Goal: Information Seeking & Learning: Learn about a topic

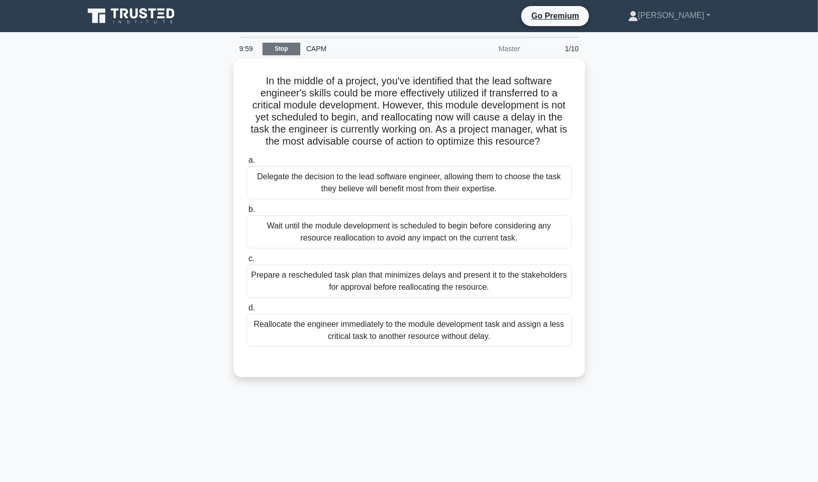
click at [289, 48] on link "Stop" at bounding box center [282, 49] width 38 height 13
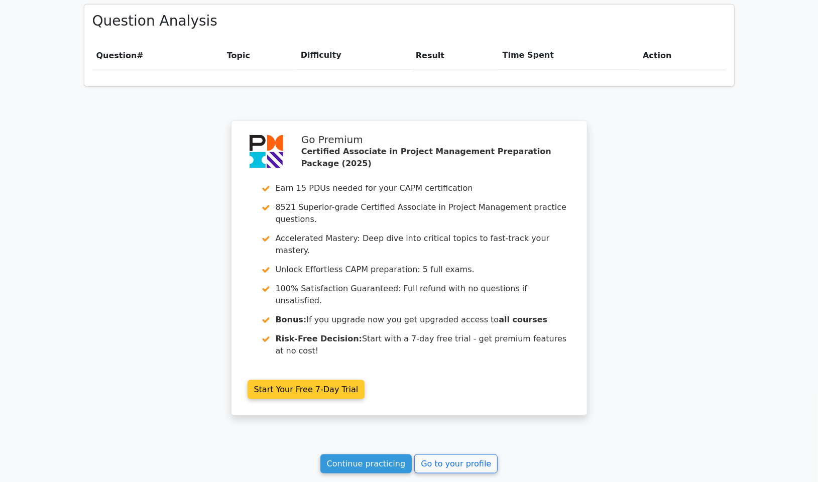
scroll to position [788, 0]
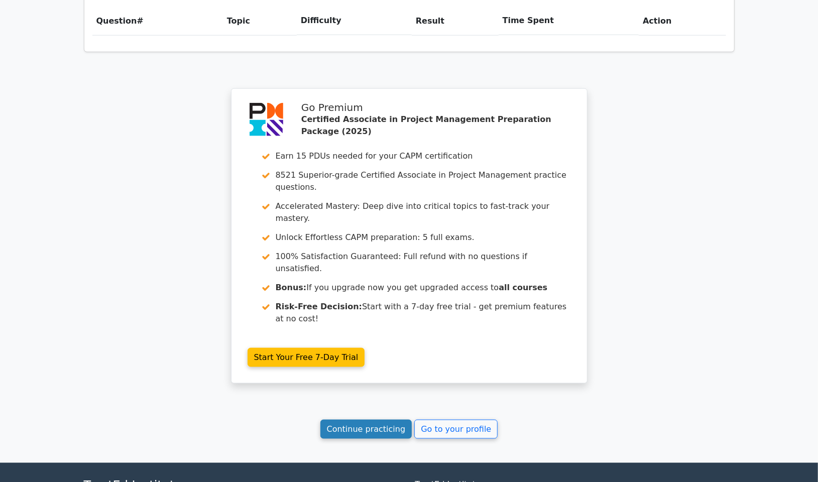
click at [363, 420] on link "Continue practicing" at bounding box center [366, 429] width 92 height 19
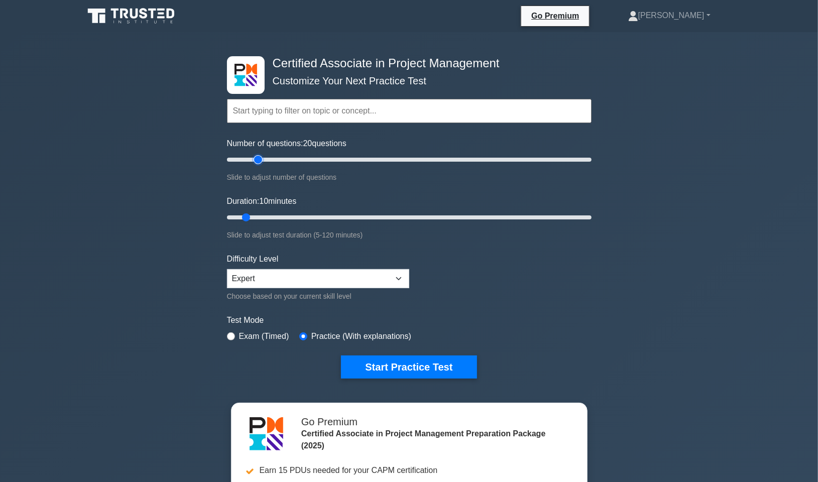
type input "20"
click at [256, 157] on input "Number of questions: 20 questions" at bounding box center [409, 160] width 365 height 12
click at [265, 215] on input "Duration: 10 minutes" at bounding box center [409, 217] width 365 height 12
type input "20"
click at [272, 215] on input "Duration: 15 minutes" at bounding box center [409, 217] width 365 height 12
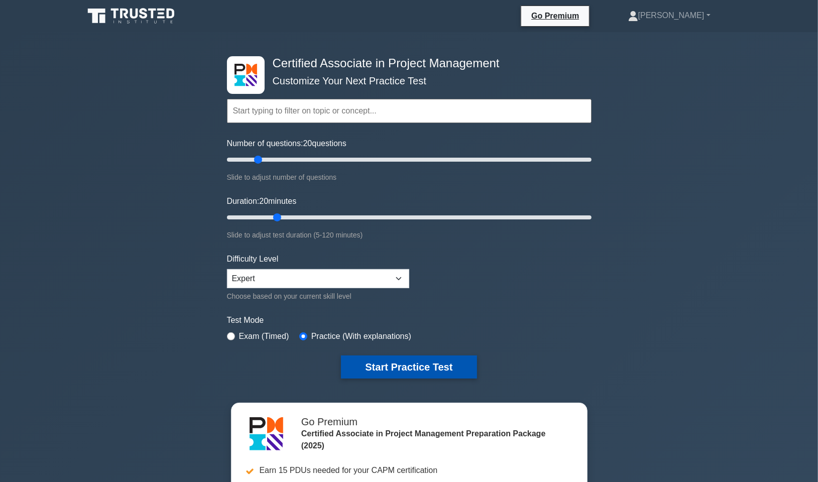
click at [451, 366] on button "Start Practice Test" at bounding box center [409, 367] width 136 height 23
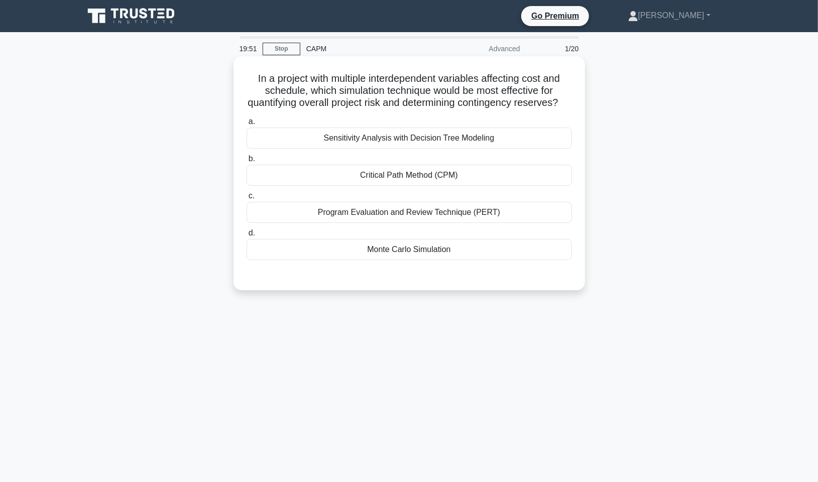
click at [438, 258] on div "Monte Carlo Simulation" at bounding box center [409, 249] width 325 height 21
click at [247, 237] on input "d. Monte Carlo Simulation" at bounding box center [247, 233] width 0 height 7
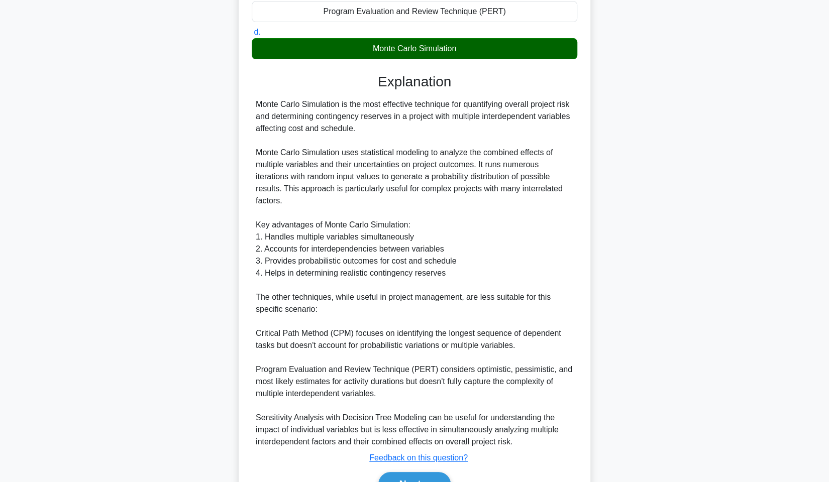
scroll to position [251, 0]
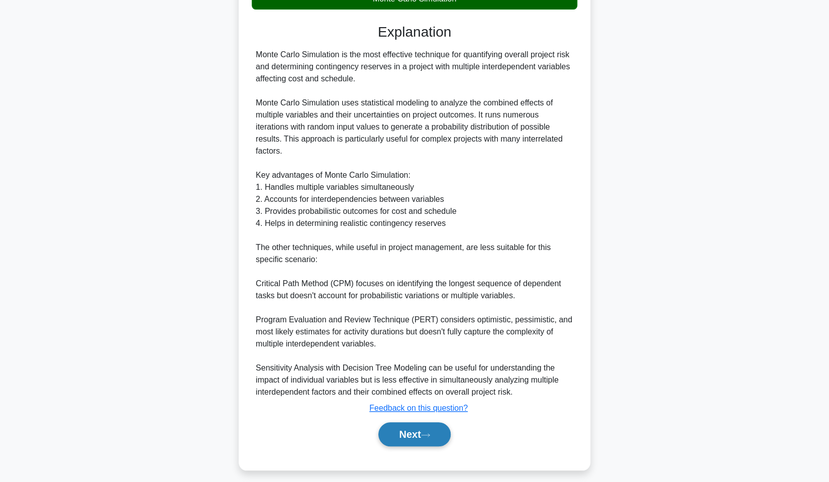
click at [420, 444] on button "Next" at bounding box center [414, 434] width 72 height 24
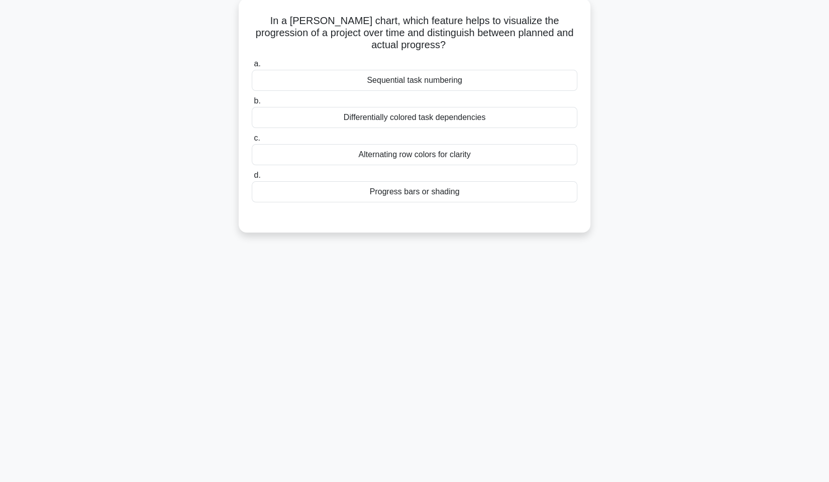
scroll to position [0, 0]
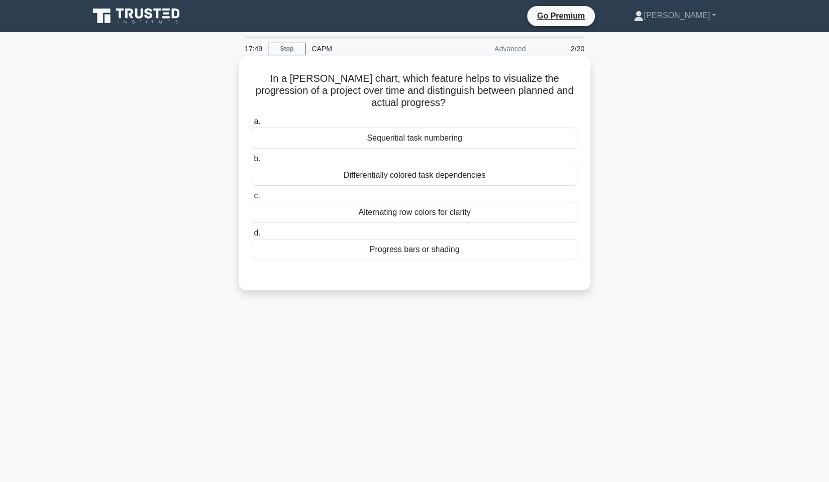
click at [443, 170] on div "Differentially colored task dependencies" at bounding box center [414, 175] width 325 height 21
click at [252, 162] on input "b. Differentially colored task dependencies" at bounding box center [252, 159] width 0 height 7
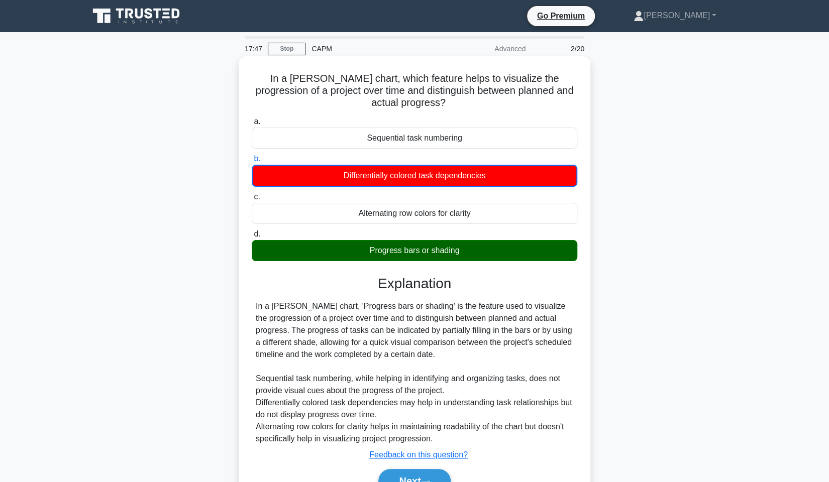
scroll to position [60, 0]
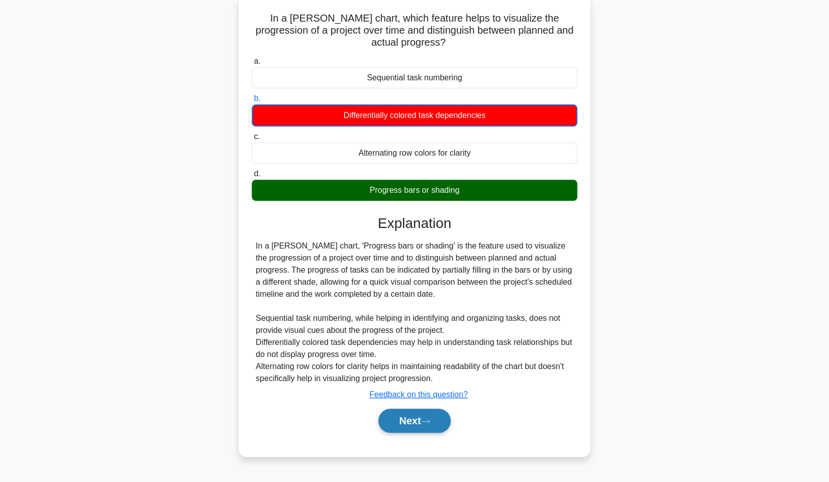
click at [438, 416] on button "Next" at bounding box center [414, 421] width 72 height 24
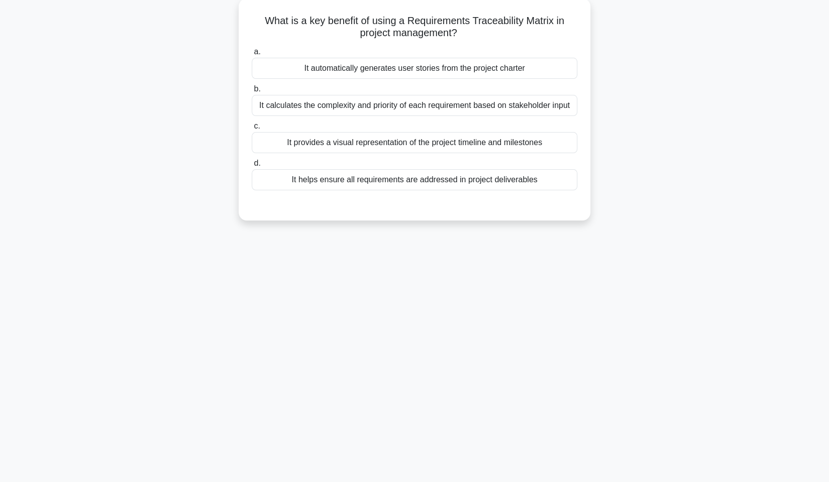
scroll to position [0, 0]
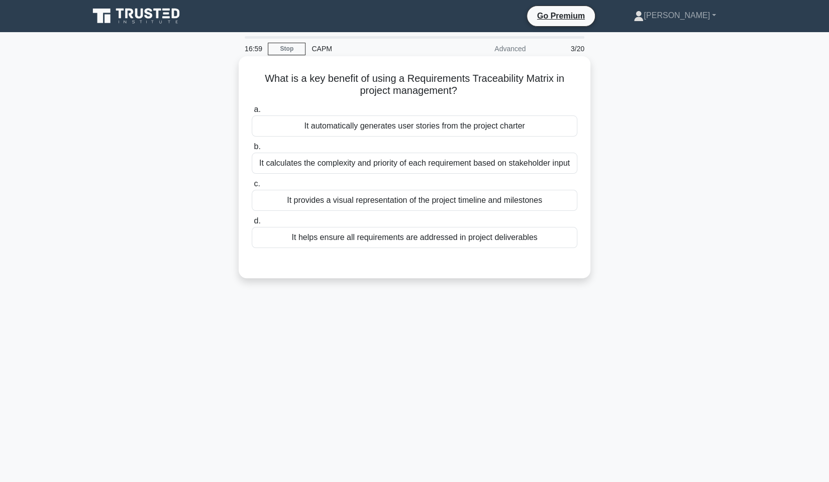
click at [496, 237] on div "It helps ensure all requirements are addressed in project deliverables" at bounding box center [414, 237] width 325 height 21
click at [252, 225] on input "d. It helps ensure all requirements are addressed in project deliverables" at bounding box center [252, 221] width 0 height 7
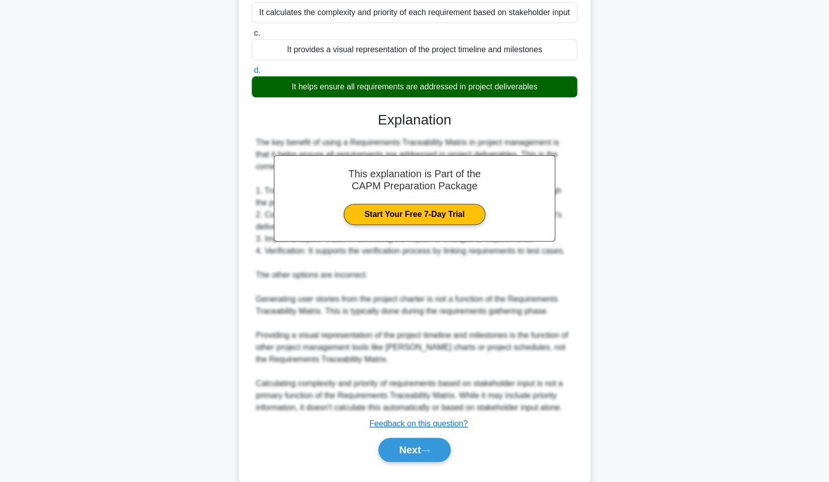
scroll to position [172, 0]
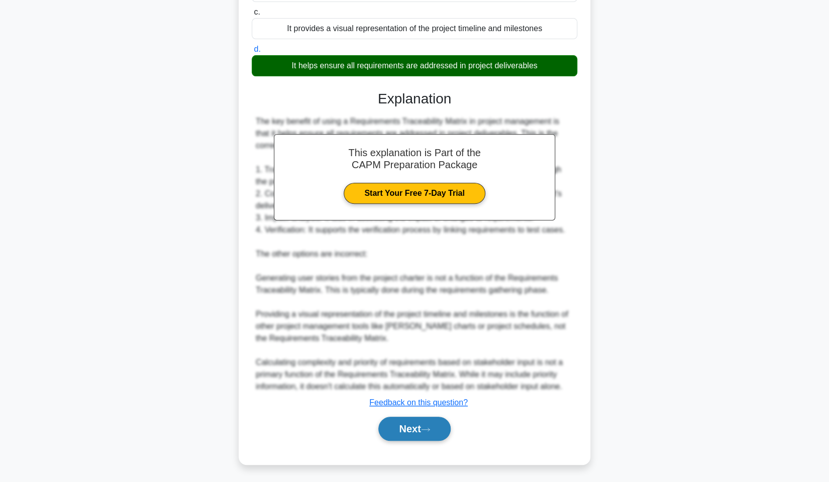
click at [436, 426] on button "Next" at bounding box center [414, 429] width 72 height 24
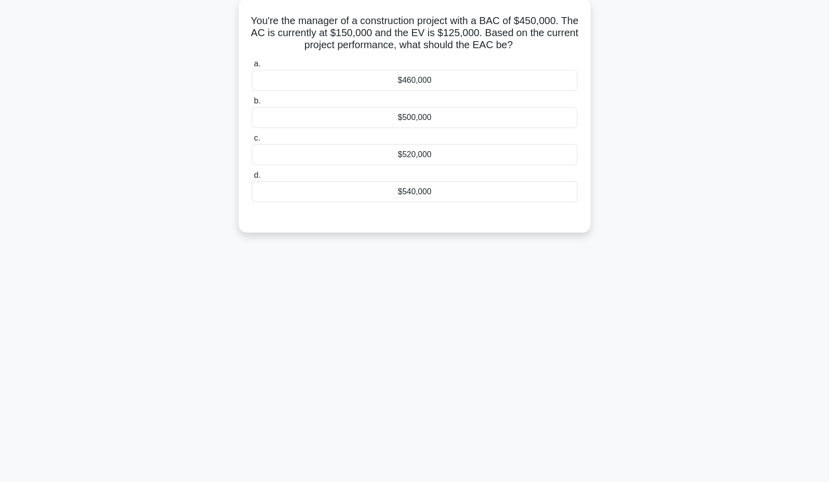
scroll to position [0, 0]
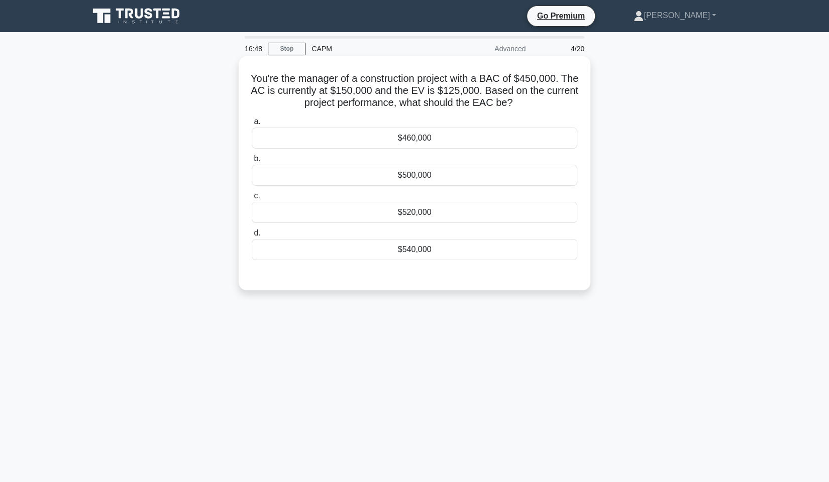
click at [454, 214] on div "$520,000" at bounding box center [414, 212] width 325 height 21
click at [252, 199] on input "c. $520,000" at bounding box center [252, 196] width 0 height 7
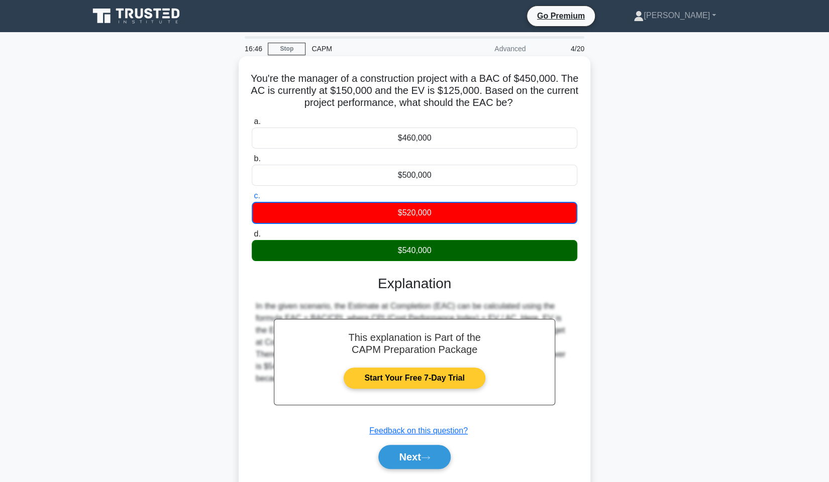
scroll to position [60, 0]
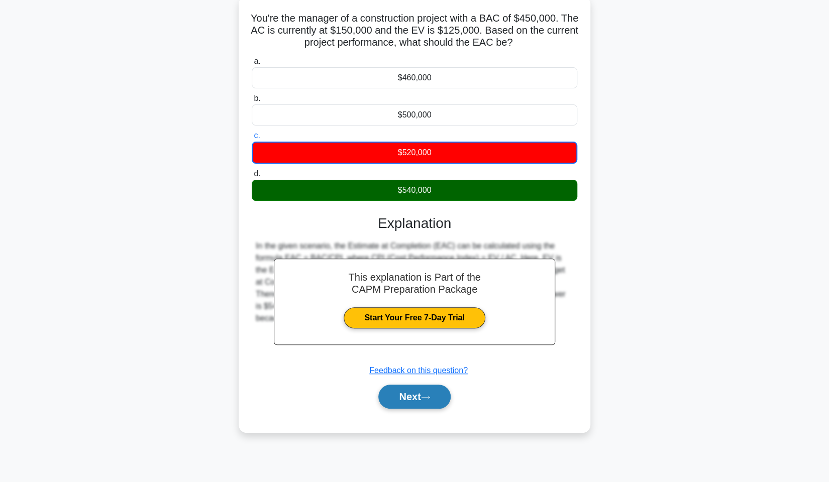
click at [430, 396] on icon at bounding box center [425, 398] width 9 height 6
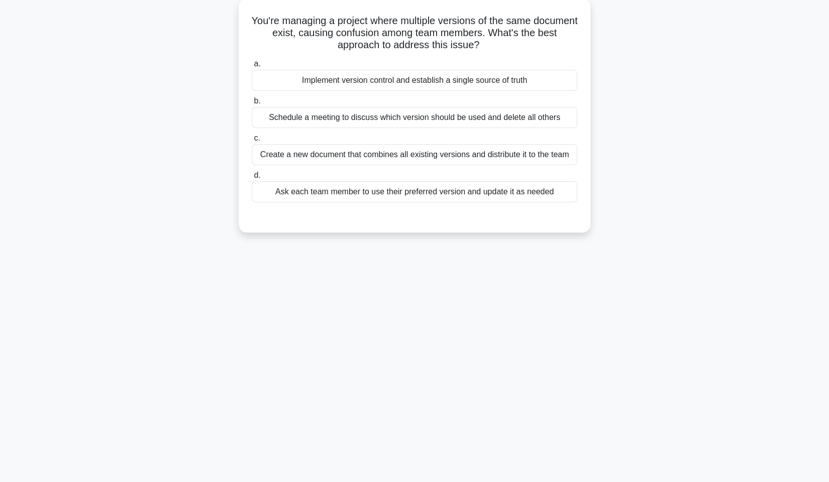
scroll to position [0, 0]
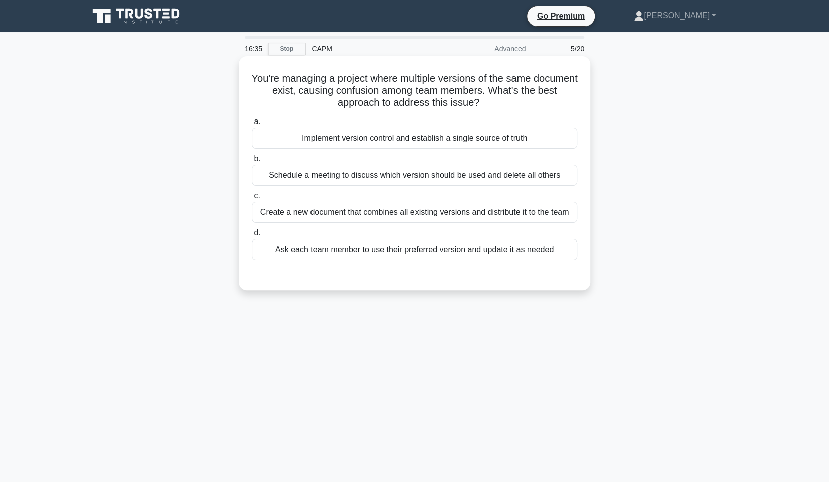
click at [476, 134] on div "Implement version control and establish a single source of truth" at bounding box center [414, 138] width 325 height 21
click at [252, 125] on input "a. Implement version control and establish a single source of truth" at bounding box center [252, 122] width 0 height 7
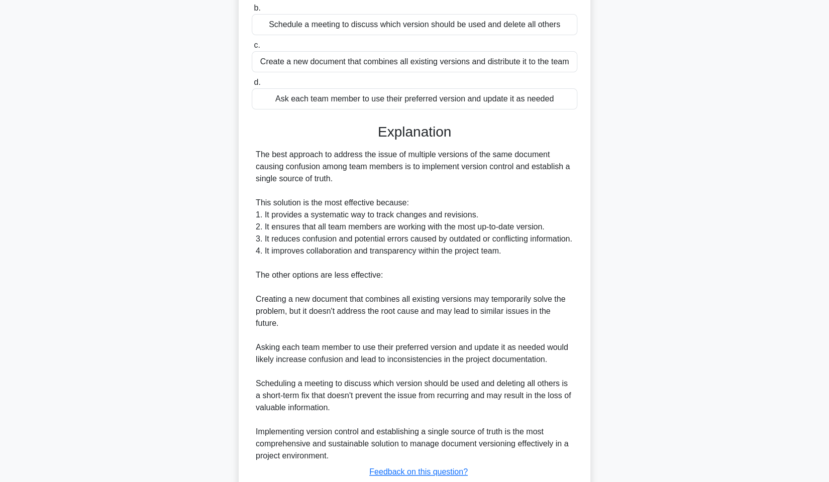
scroll to position [232, 0]
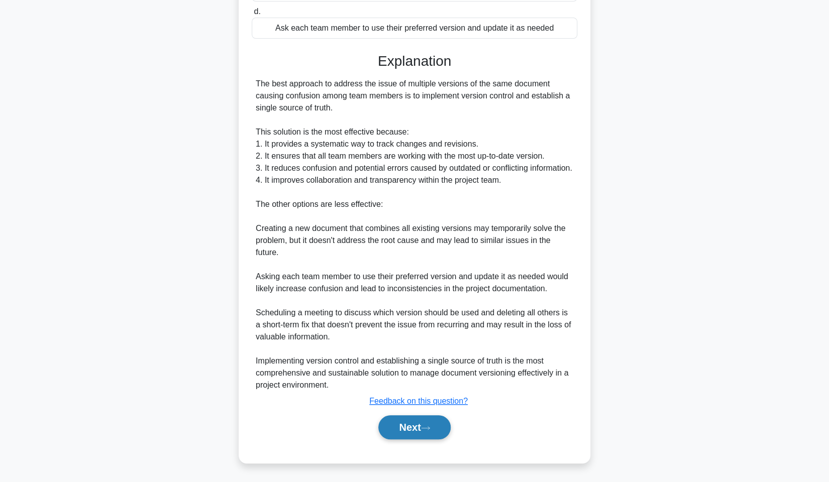
click at [429, 431] on button "Next" at bounding box center [414, 427] width 72 height 24
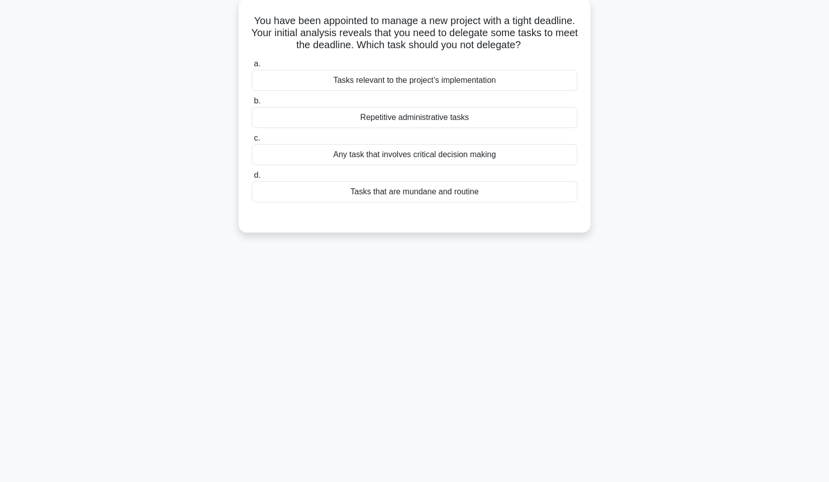
scroll to position [0, 0]
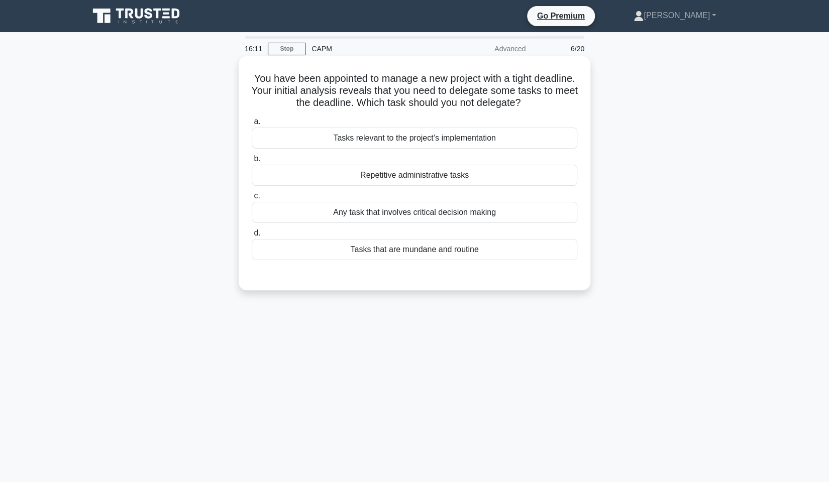
click at [466, 214] on div "Any task that involves critical decision making" at bounding box center [414, 212] width 325 height 21
click at [252, 199] on input "c. Any task that involves critical decision making" at bounding box center [252, 196] width 0 height 7
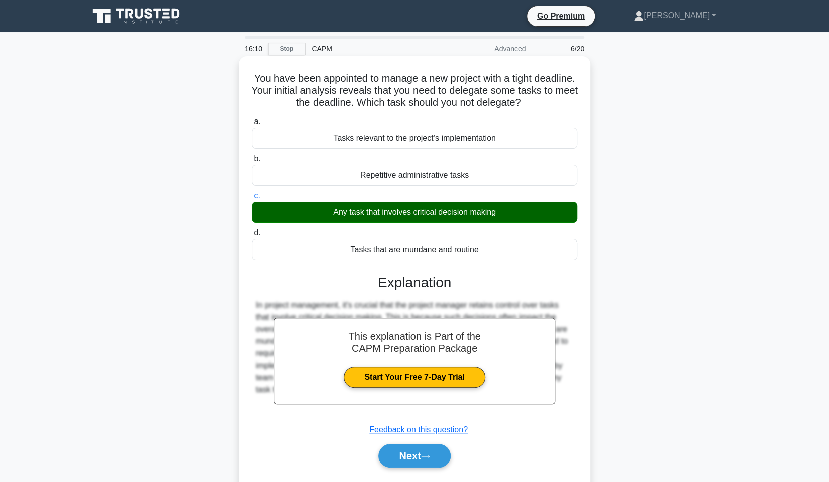
scroll to position [60, 0]
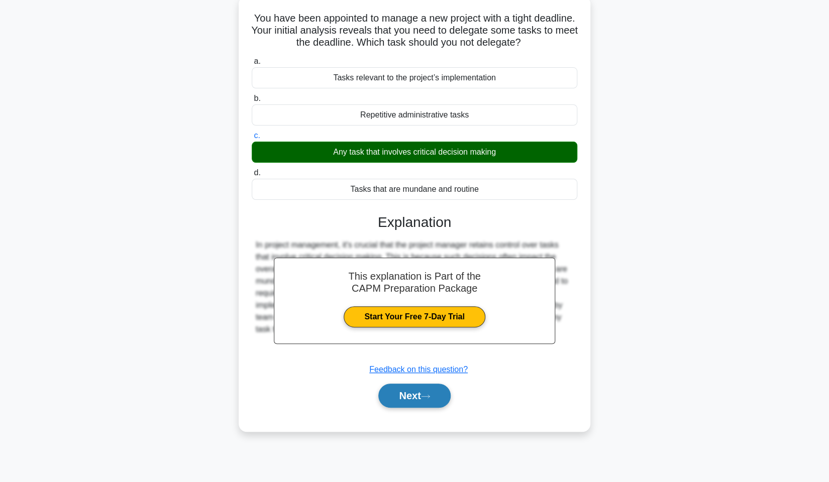
click at [424, 385] on button "Next" at bounding box center [414, 396] width 72 height 24
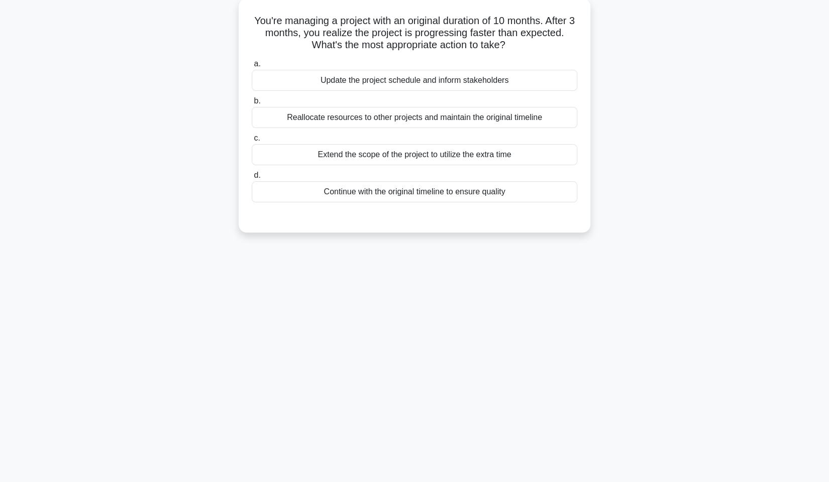
scroll to position [0, 0]
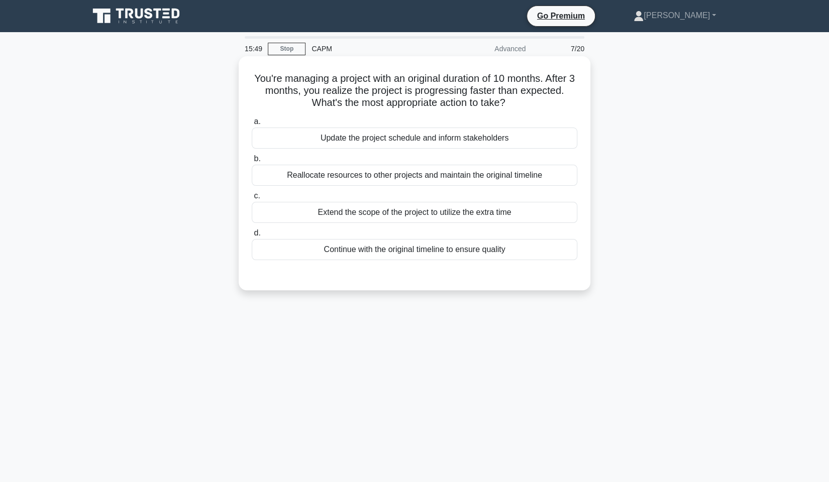
click at [373, 136] on div "Update the project schedule and inform stakeholders" at bounding box center [414, 138] width 325 height 21
click at [252, 125] on input "a. Update the project schedule and inform stakeholders" at bounding box center [252, 122] width 0 height 7
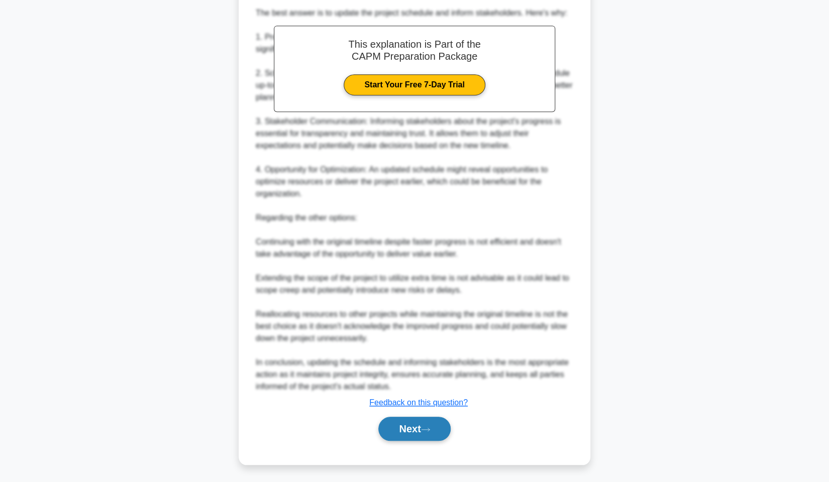
click at [430, 427] on icon at bounding box center [425, 430] width 9 height 6
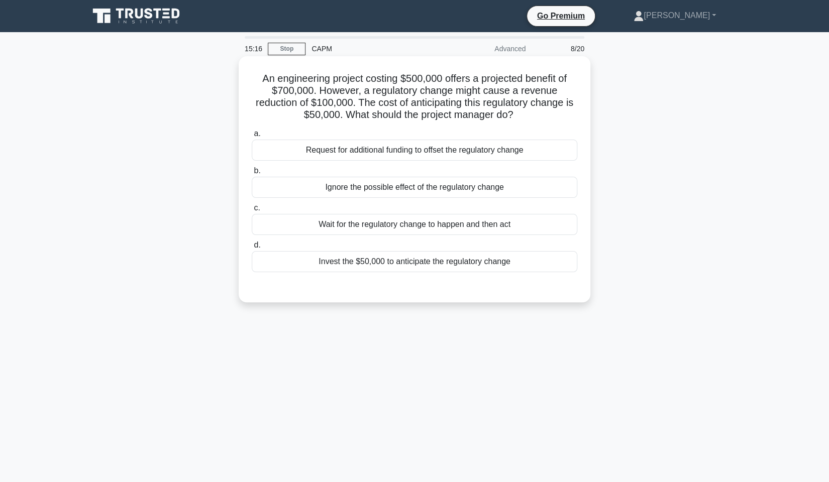
click at [382, 160] on div "Request for additional funding to offset the regulatory change" at bounding box center [414, 150] width 325 height 21
click at [440, 267] on div "Invest the $50,000 to anticipate the regulatory change" at bounding box center [414, 261] width 325 height 21
click at [252, 249] on input "d. Invest the $50,000 to anticipate the regulatory change" at bounding box center [252, 245] width 0 height 7
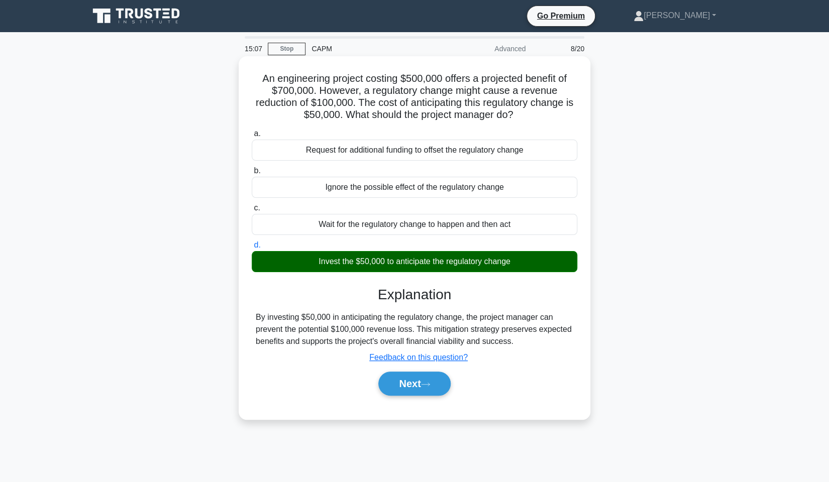
scroll to position [60, 0]
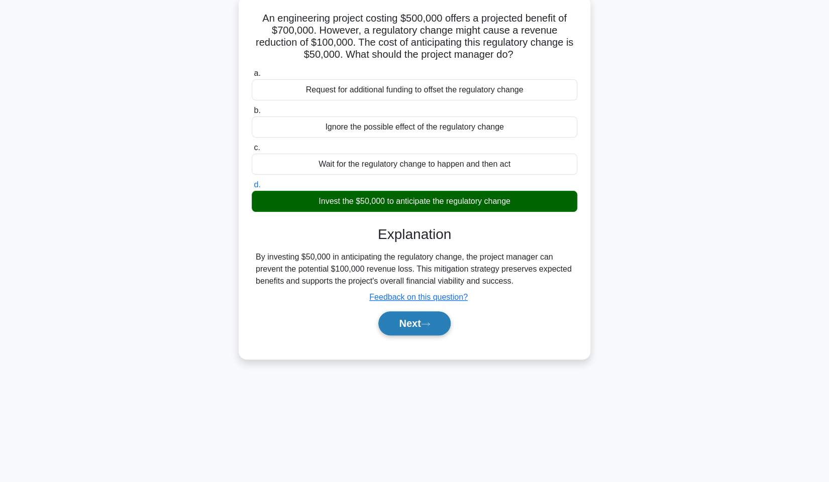
click at [426, 318] on button "Next" at bounding box center [414, 323] width 72 height 24
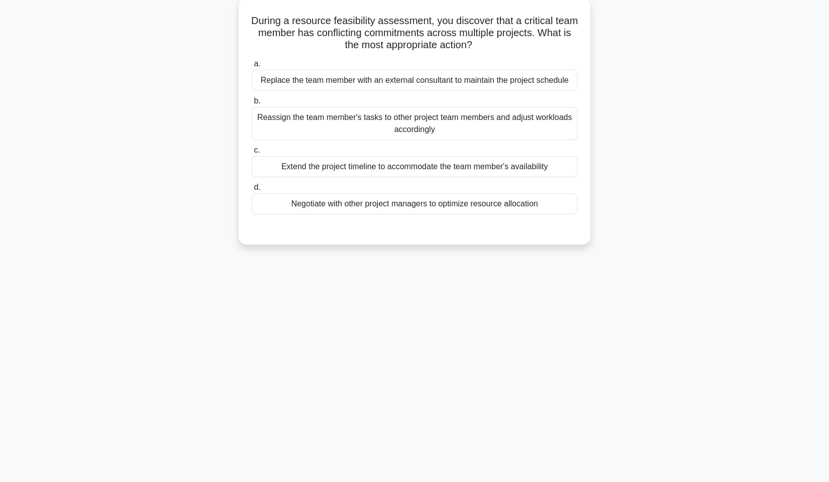
scroll to position [0, 0]
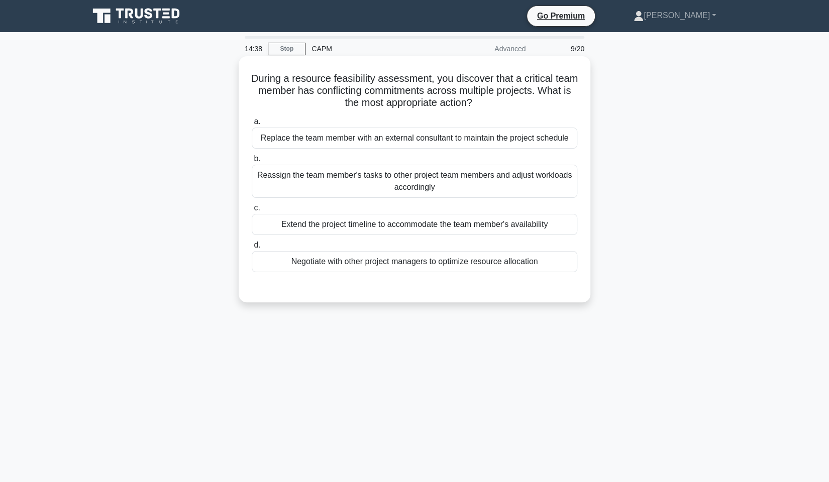
click at [454, 259] on div "Negotiate with other project managers to optimize resource allocation" at bounding box center [414, 261] width 325 height 21
click at [252, 249] on input "d. Negotiate with other project managers to optimize resource allocation" at bounding box center [252, 245] width 0 height 7
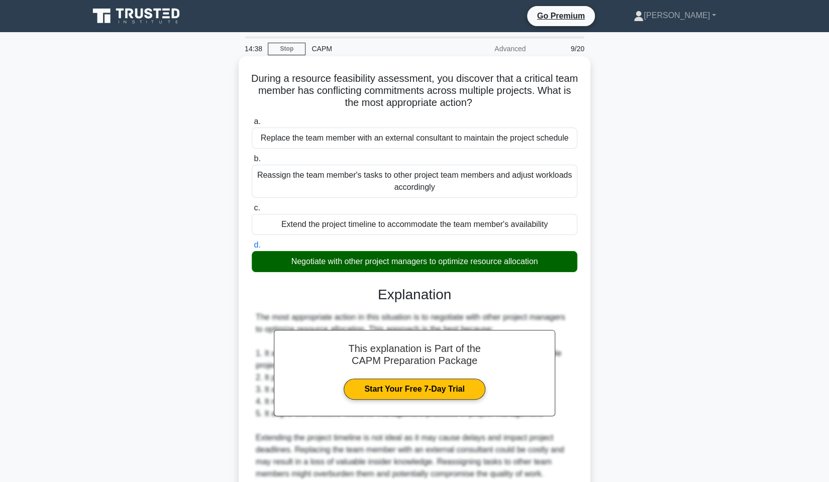
scroll to position [136, 0]
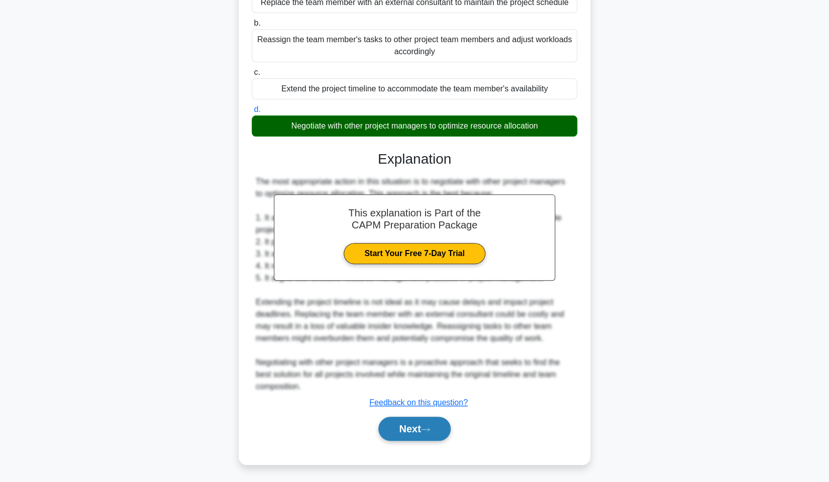
click at [426, 429] on icon at bounding box center [425, 430] width 9 height 6
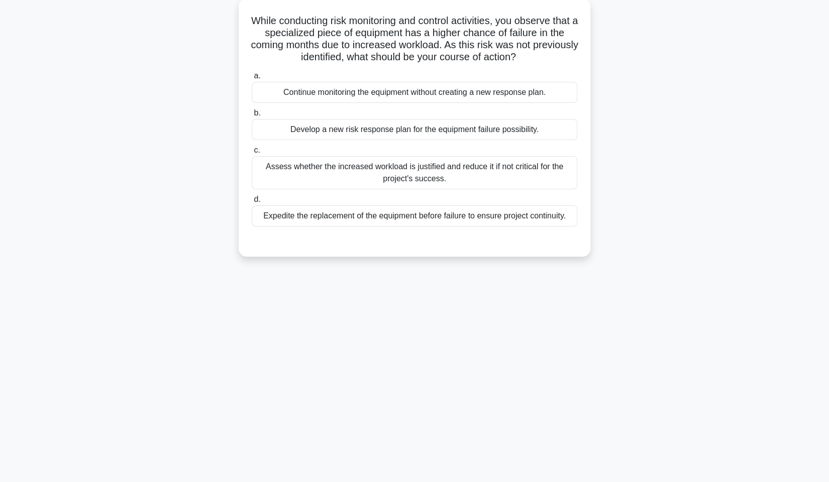
scroll to position [0, 0]
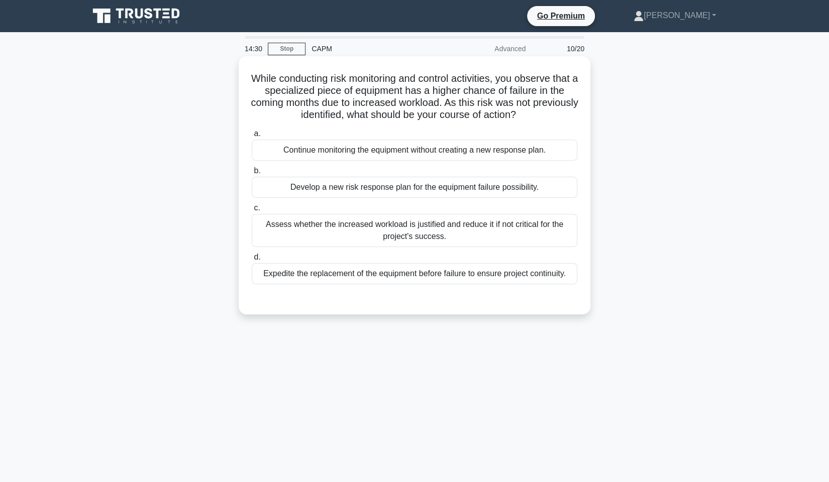
click at [389, 228] on div "Assess whether the increased workload is justified and reduce it if not critica…" at bounding box center [414, 230] width 325 height 33
click at [252, 211] on input "c. Assess whether the increased workload is justified and reduce it if not crit…" at bounding box center [252, 208] width 0 height 7
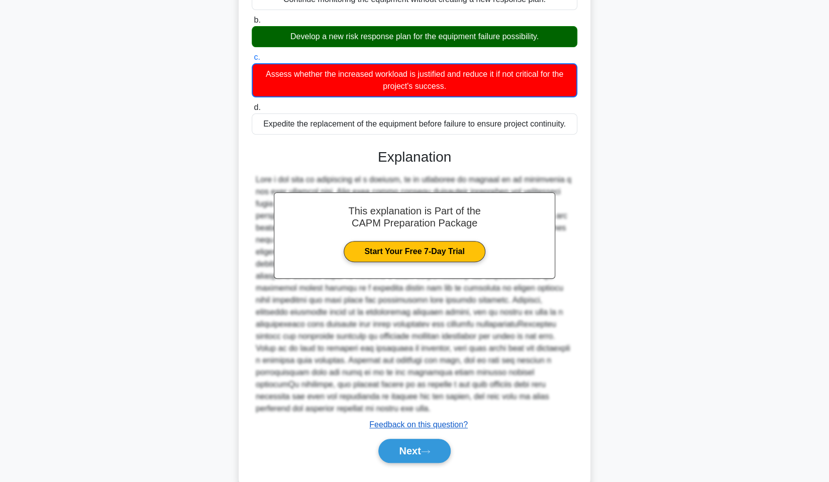
scroll to position [161, 0]
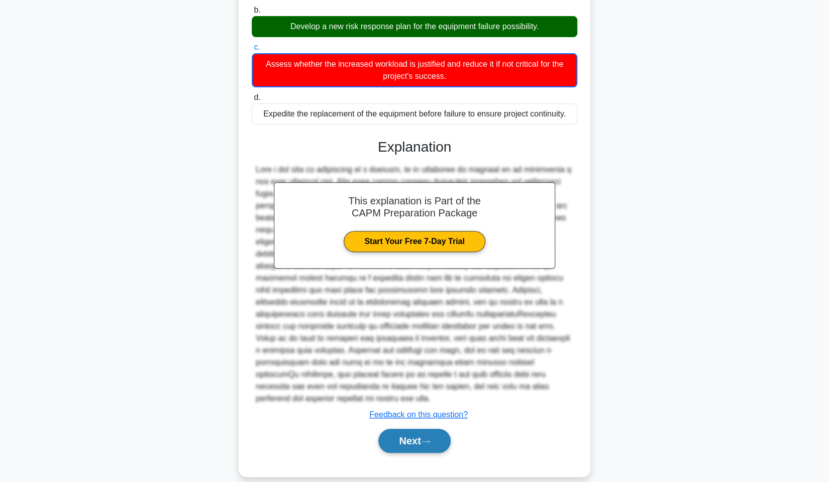
click at [431, 431] on button "Next" at bounding box center [414, 441] width 72 height 24
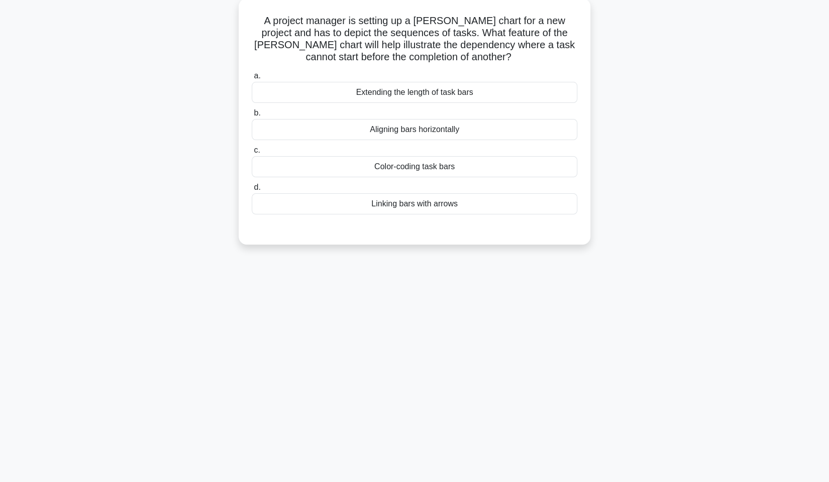
scroll to position [10, 0]
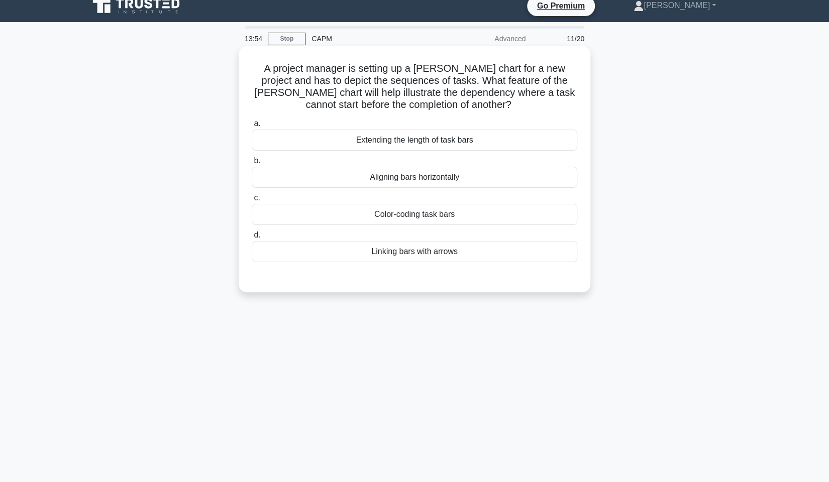
click at [492, 248] on div "Linking bars with arrows" at bounding box center [414, 251] width 325 height 21
click at [252, 239] on input "d. Linking bars with arrows" at bounding box center [252, 235] width 0 height 7
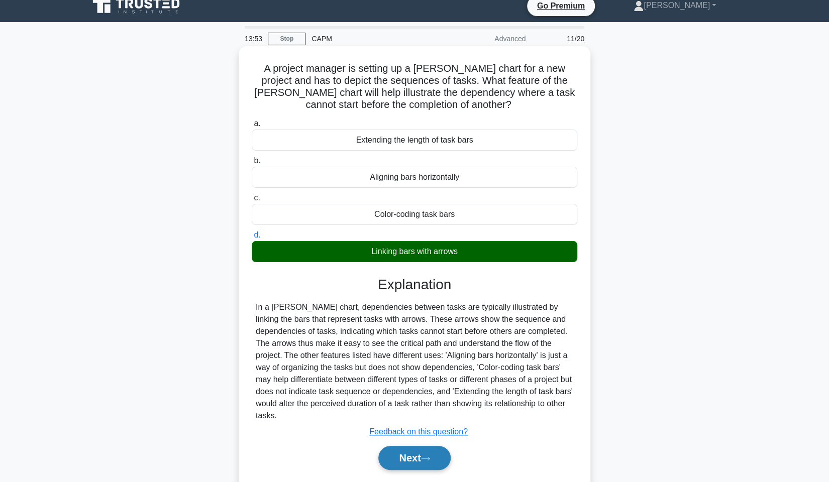
click at [421, 457] on button "Next" at bounding box center [414, 458] width 72 height 24
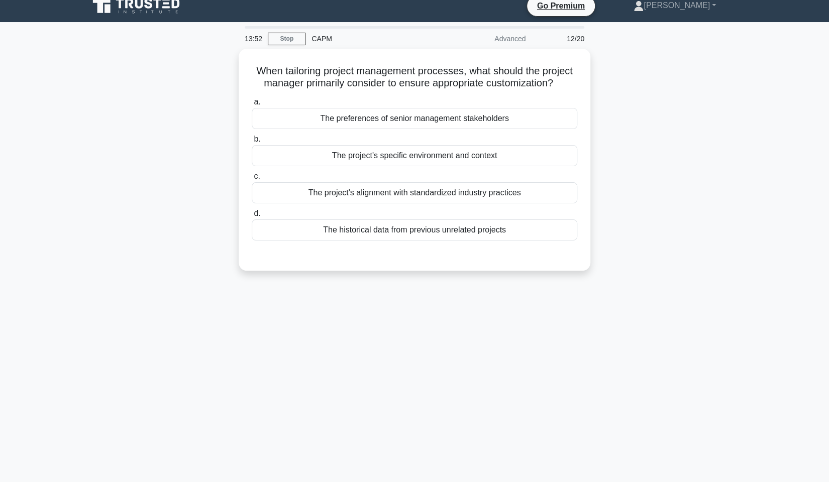
scroll to position [0, 0]
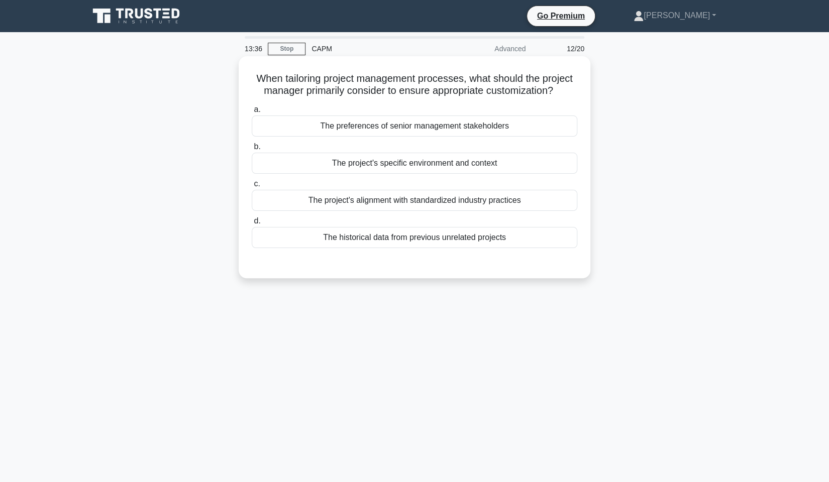
drag, startPoint x: 473, startPoint y: 161, endPoint x: 478, endPoint y: 168, distance: 9.1
click at [473, 161] on div "The project's specific environment and context" at bounding box center [414, 163] width 325 height 21
click at [252, 150] on input "b. The project's specific environment and context" at bounding box center [252, 147] width 0 height 7
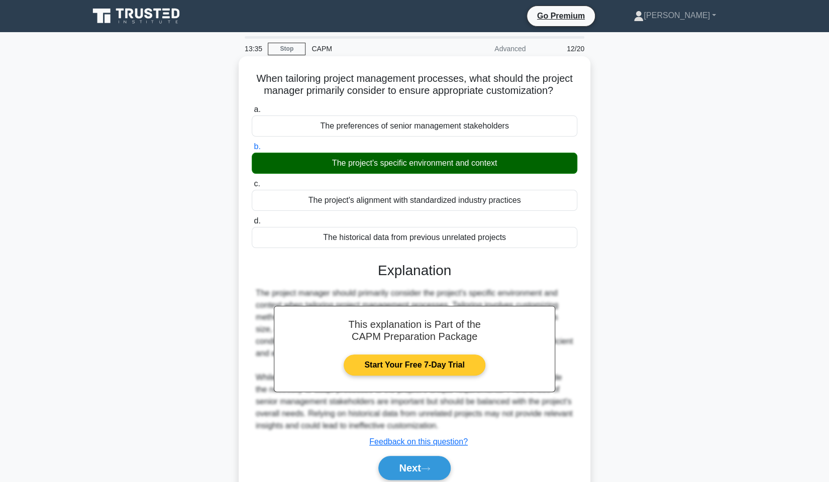
scroll to position [60, 0]
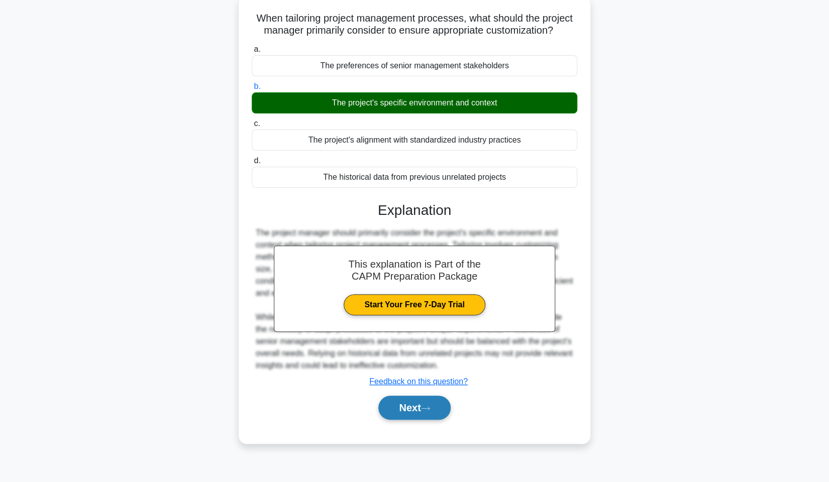
click at [423, 406] on button "Next" at bounding box center [414, 408] width 72 height 24
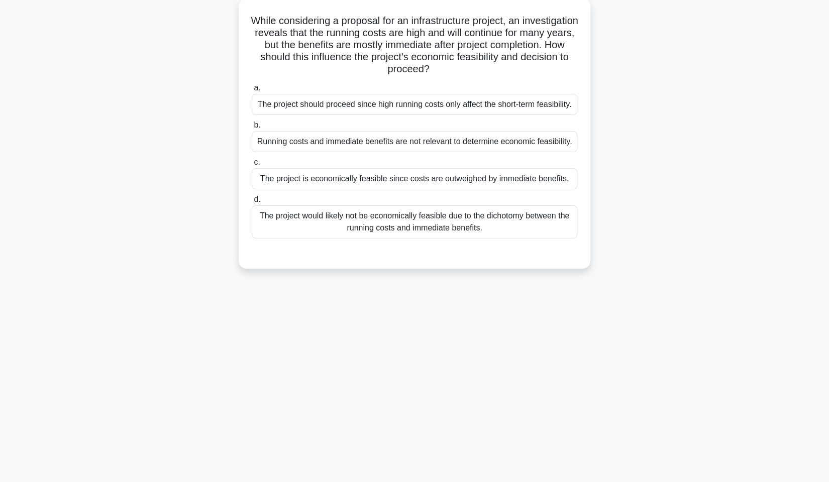
scroll to position [0, 0]
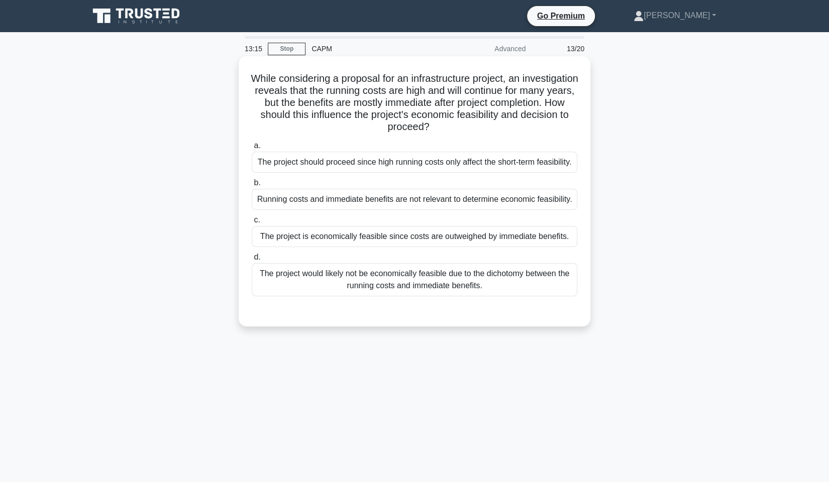
click at [400, 233] on div "The project is economically feasible since costs are outweighed by immediate be…" at bounding box center [414, 236] width 325 height 21
click at [252, 224] on input "c. The project is economically feasible since costs are outweighed by immediate…" at bounding box center [252, 220] width 0 height 7
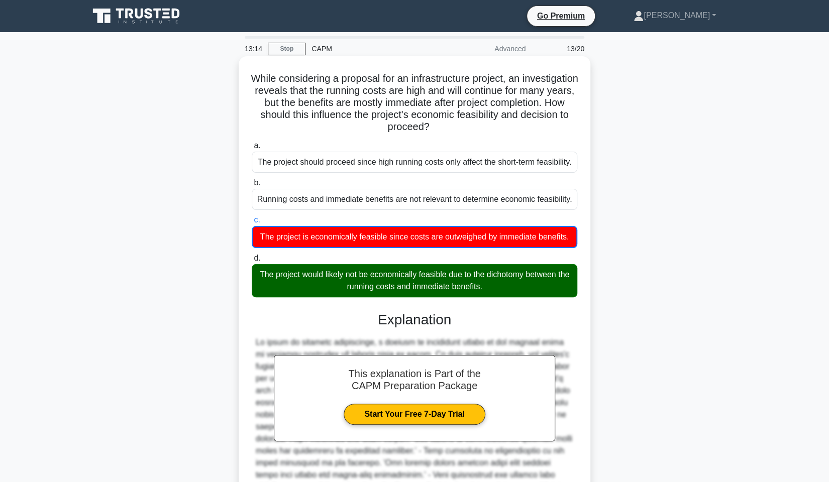
scroll to position [137, 0]
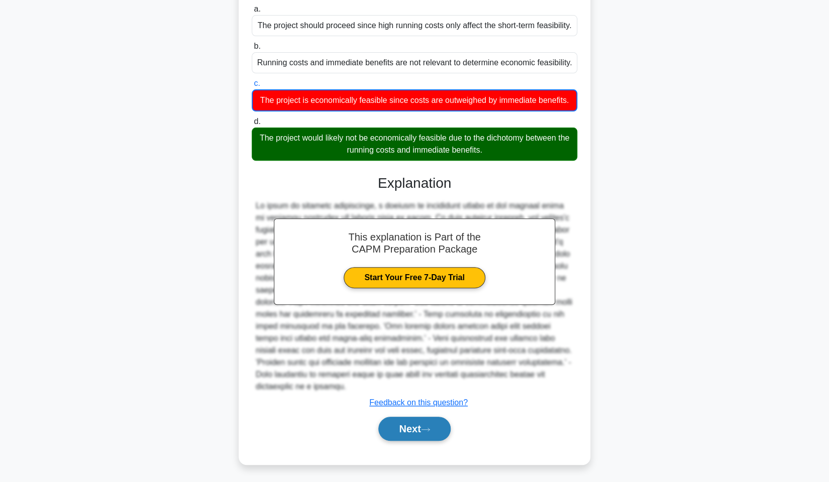
click at [430, 428] on icon at bounding box center [425, 430] width 9 height 6
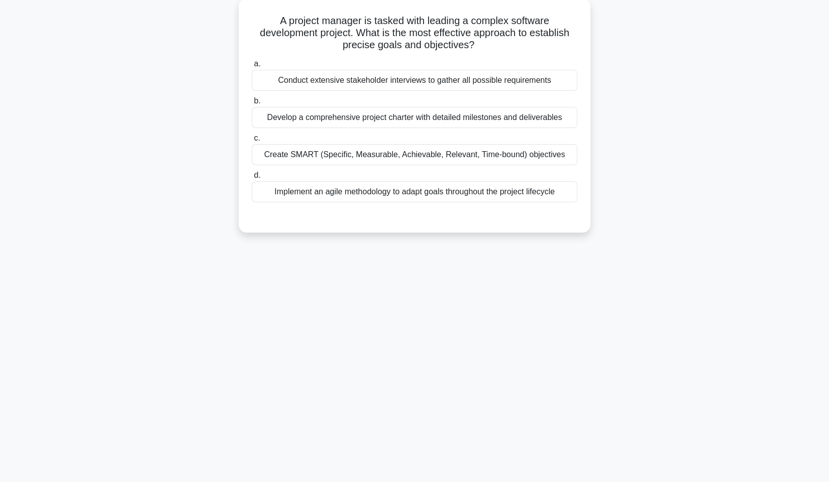
scroll to position [0, 0]
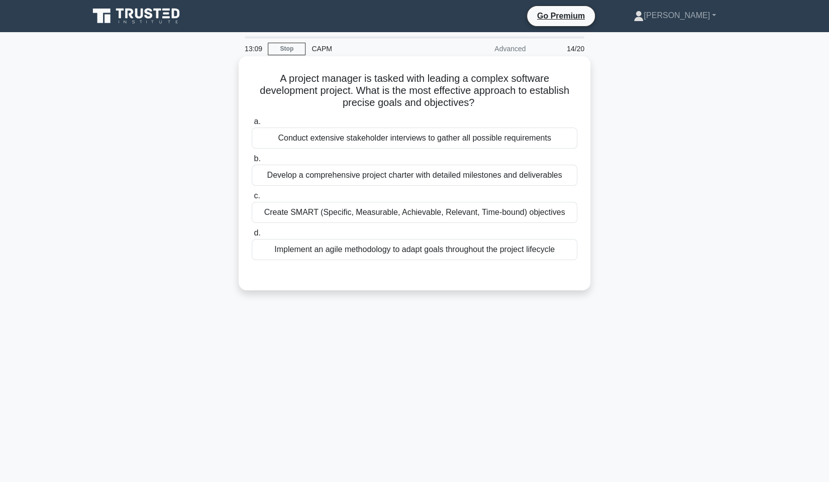
drag, startPoint x: 380, startPoint y: 212, endPoint x: 377, endPoint y: 227, distance: 14.8
click at [377, 215] on div "Create SMART (Specific, Measurable, Achievable, Relevant, Time-bound) objectives" at bounding box center [414, 212] width 325 height 21
click at [442, 196] on label "c. Create SMART (Specific, Measurable, Achievable, Relevant, Time-bound) object…" at bounding box center [414, 206] width 325 height 33
click at [252, 196] on input "c. Create SMART (Specific, Measurable, Achievable, Relevant, Time-bound) object…" at bounding box center [252, 196] width 0 height 7
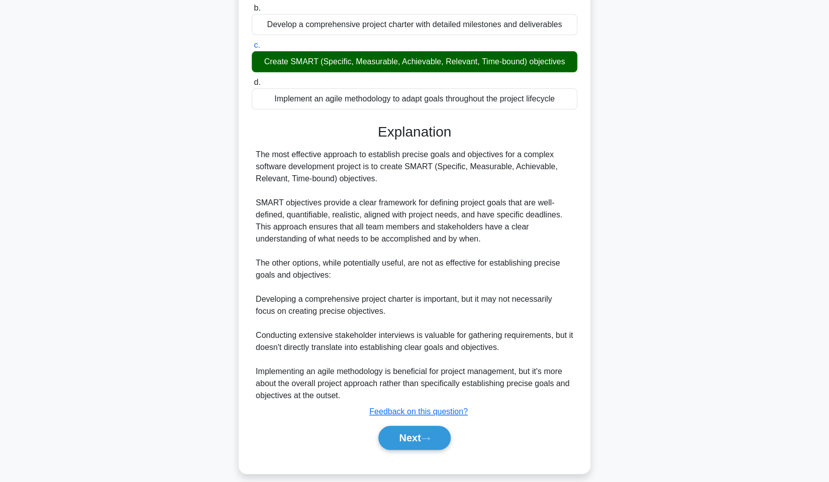
scroll to position [160, 0]
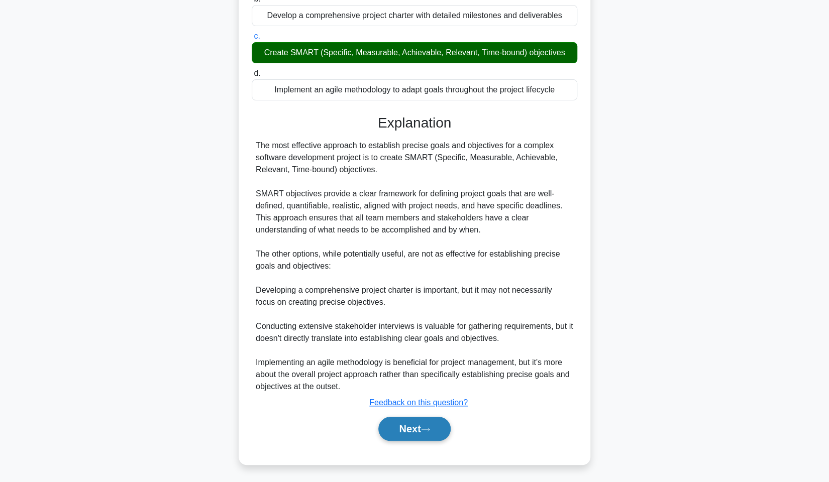
click at [417, 426] on button "Next" at bounding box center [414, 429] width 72 height 24
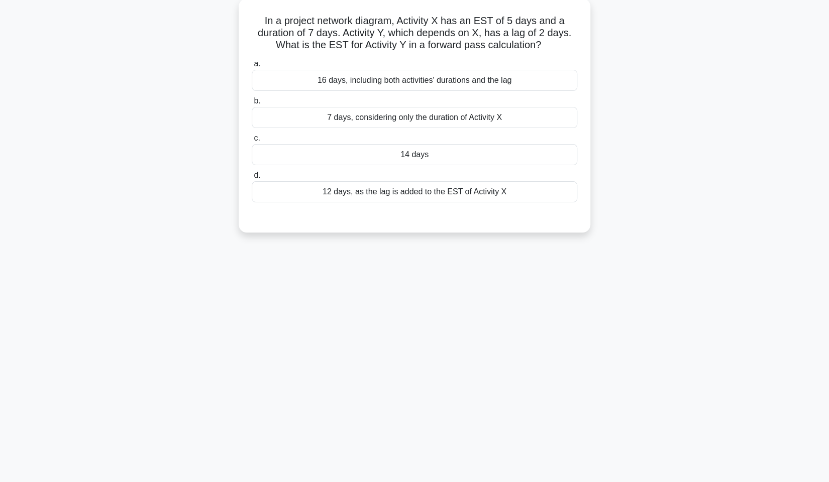
scroll to position [0, 0]
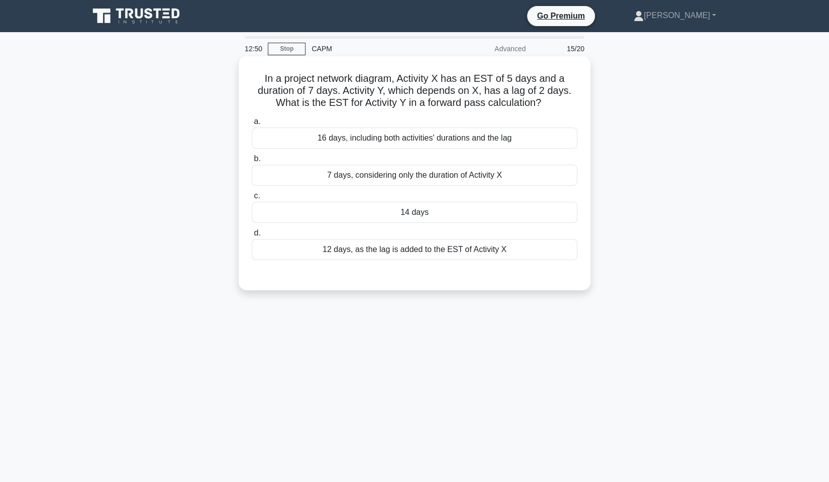
click at [383, 221] on div "14 days" at bounding box center [414, 212] width 325 height 21
click at [252, 199] on input "c. 14 days" at bounding box center [252, 196] width 0 height 7
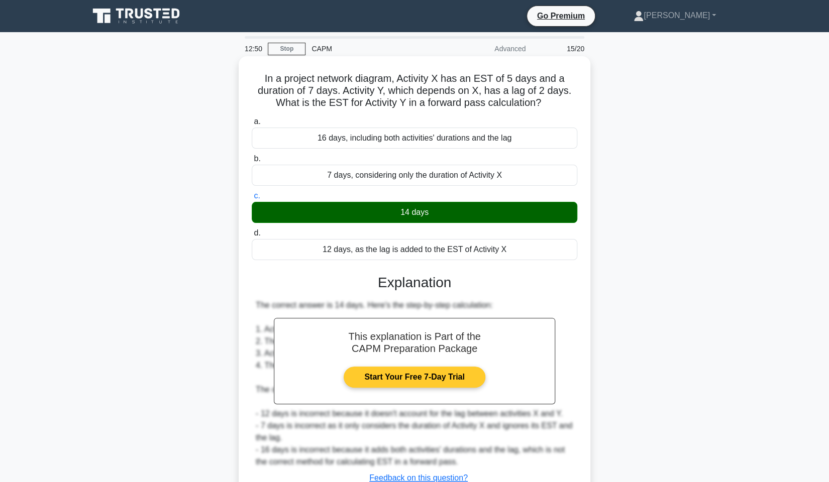
scroll to position [75, 0]
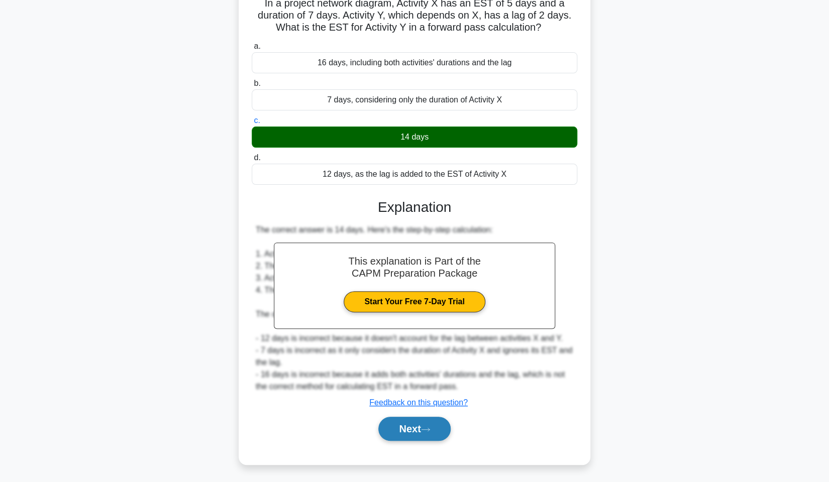
click at [428, 435] on button "Next" at bounding box center [414, 429] width 72 height 24
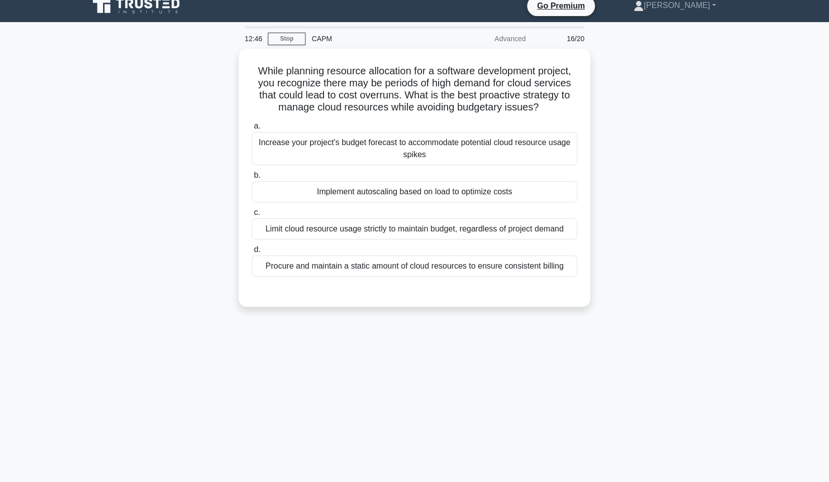
scroll to position [0, 0]
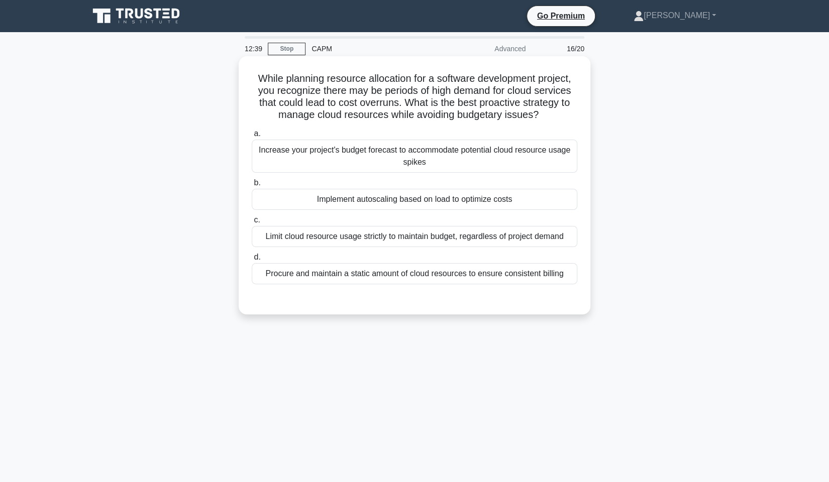
click at [419, 199] on div "Implement autoscaling based on load to optimize costs" at bounding box center [414, 199] width 325 height 21
click at [252, 186] on input "b. Implement autoscaling based on load to optimize costs" at bounding box center [252, 183] width 0 height 7
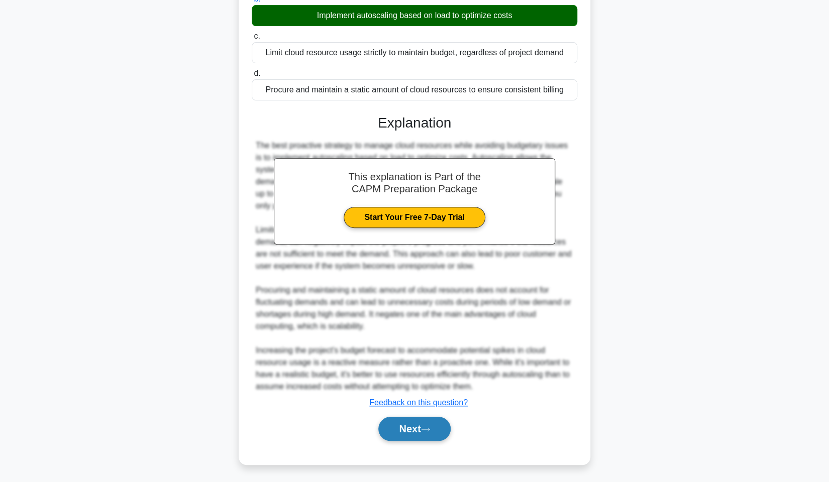
click at [421, 430] on button "Next" at bounding box center [414, 429] width 72 height 24
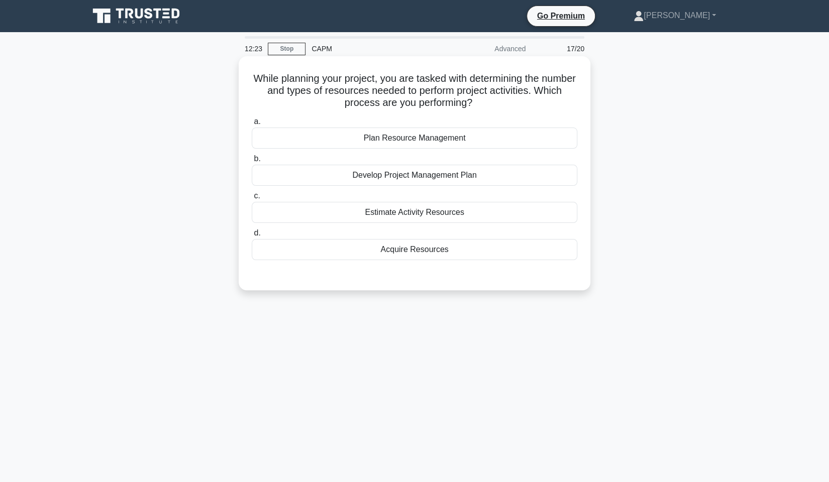
click at [438, 135] on div "Plan Resource Management" at bounding box center [414, 138] width 325 height 21
click at [252, 125] on input "a. Plan Resource Management" at bounding box center [252, 122] width 0 height 7
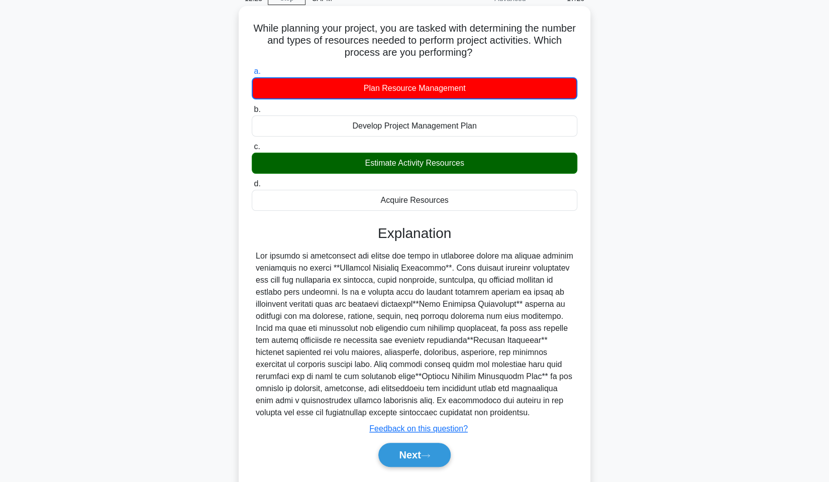
scroll to position [76, 0]
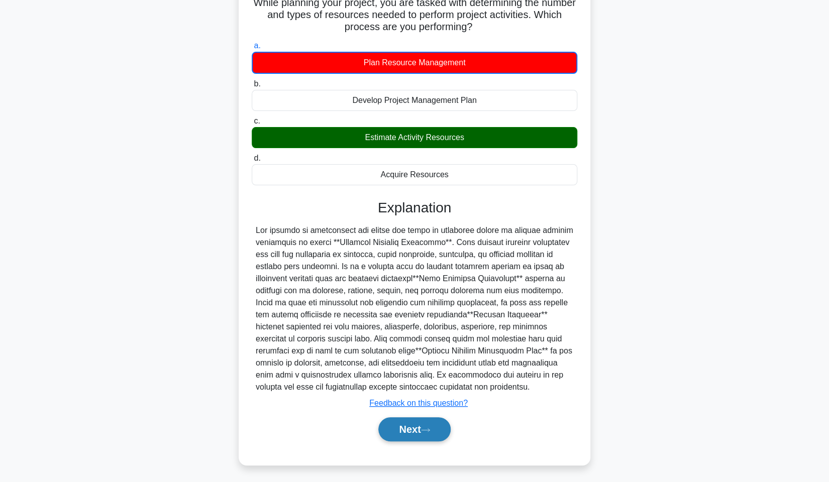
click at [425, 422] on button "Next" at bounding box center [414, 429] width 72 height 24
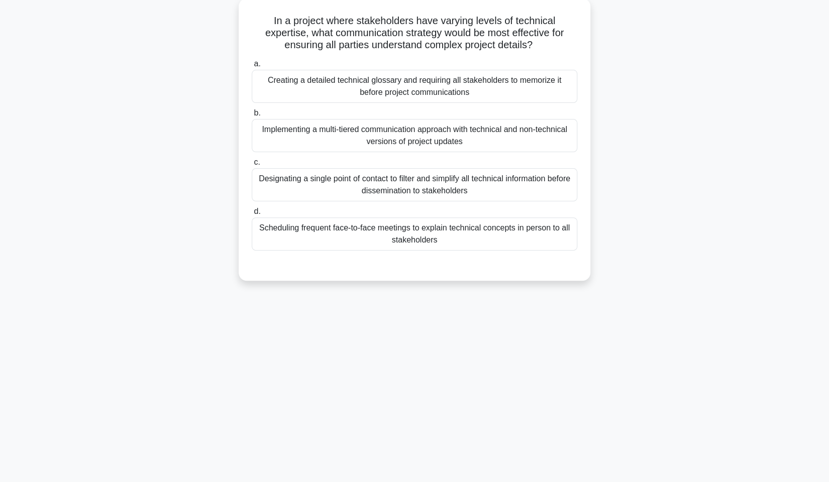
scroll to position [0, 0]
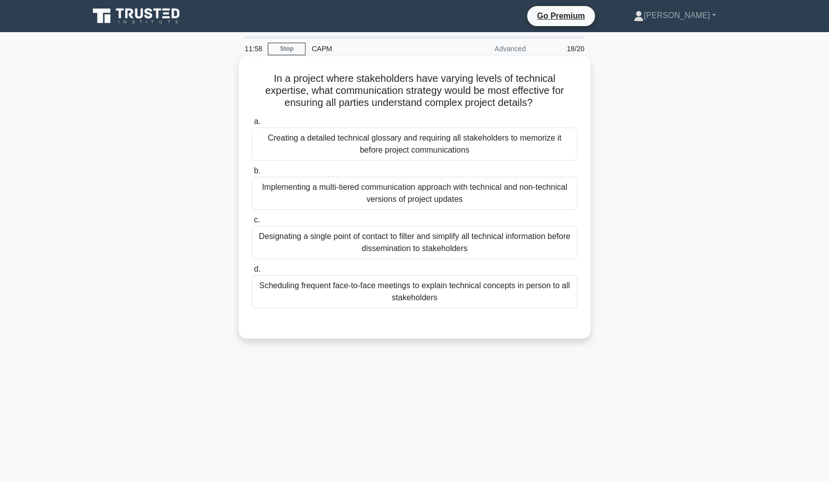
click at [341, 193] on div "Implementing a multi-tiered communication approach with technical and non-techn…" at bounding box center [414, 193] width 325 height 33
click at [252, 174] on input "b. Implementing a multi-tiered communication approach with technical and non-te…" at bounding box center [252, 171] width 0 height 7
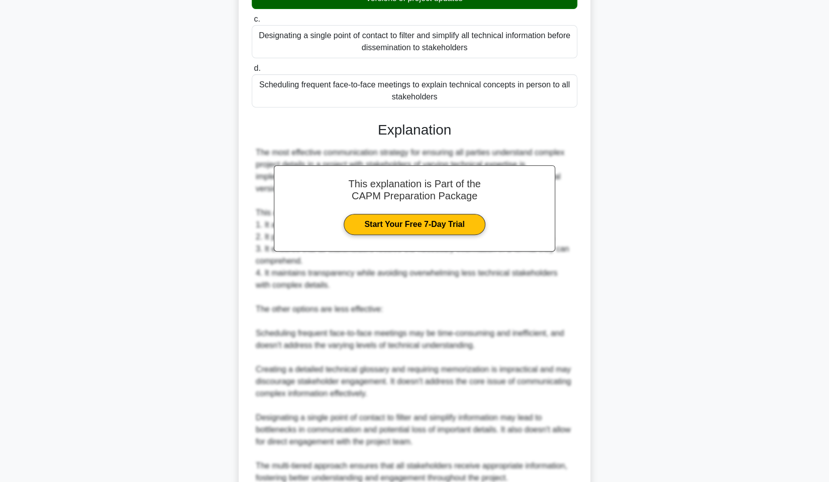
scroll to position [251, 0]
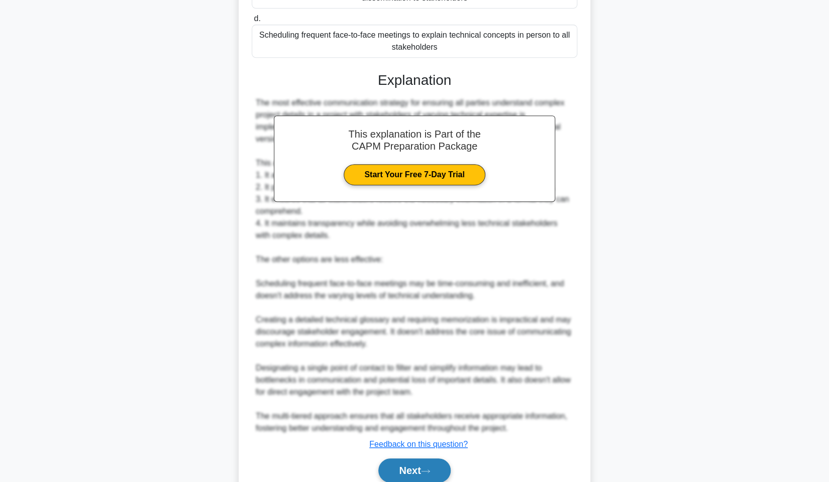
click at [405, 460] on button "Next" at bounding box center [414, 471] width 72 height 24
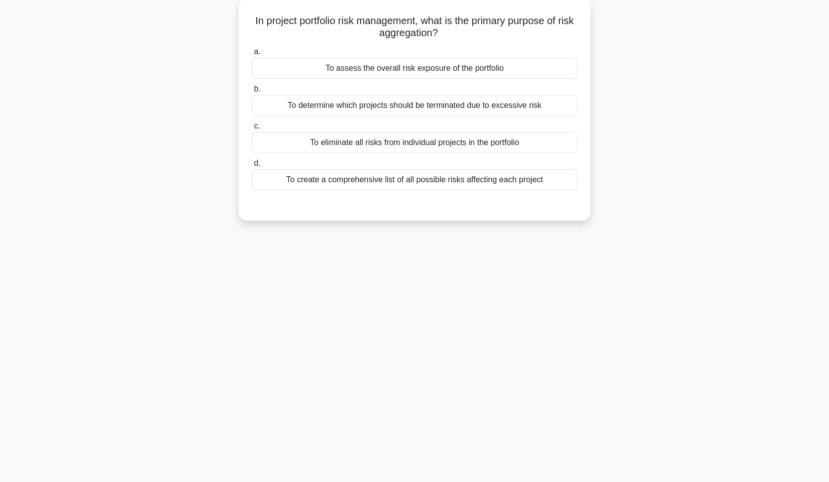
scroll to position [0, 0]
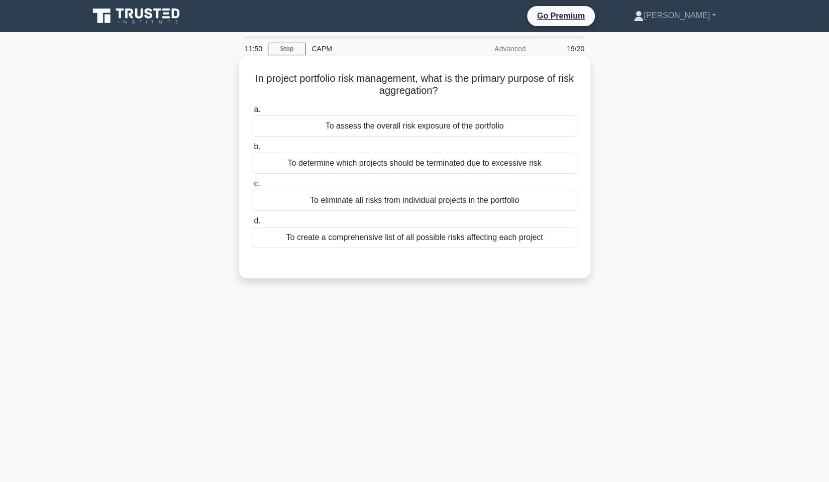
click at [393, 127] on div "To assess the overall risk exposure of the portfolio" at bounding box center [414, 126] width 325 height 21
click at [252, 113] on input "a. To assess the overall risk exposure of the portfolio" at bounding box center [252, 109] width 0 height 7
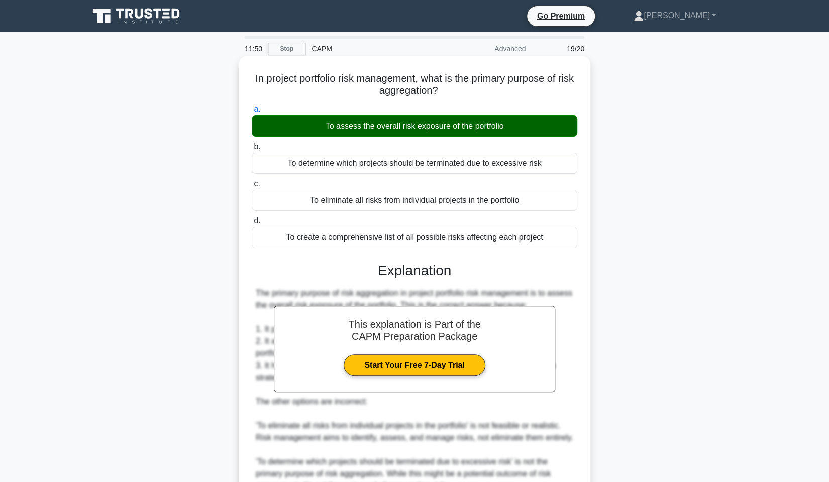
scroll to position [196, 0]
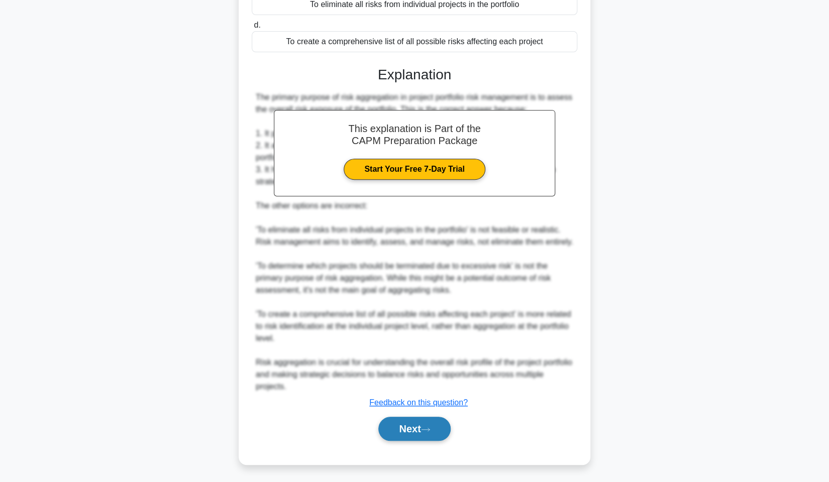
click at [411, 422] on button "Next" at bounding box center [414, 429] width 72 height 24
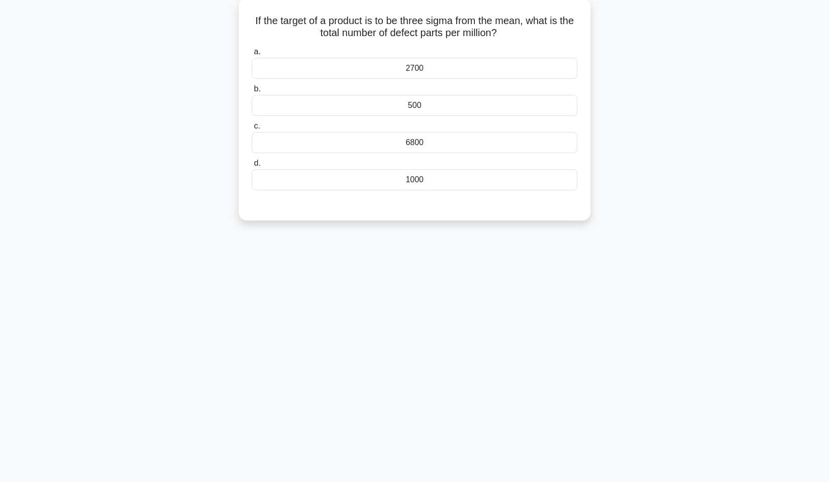
scroll to position [0, 0]
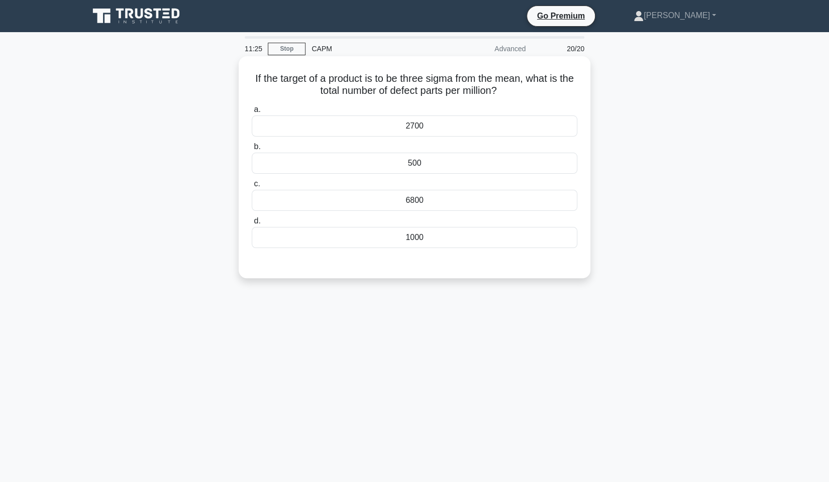
click at [434, 134] on div "2700" at bounding box center [414, 126] width 325 height 21
click at [252, 113] on input "a. 2700" at bounding box center [252, 109] width 0 height 7
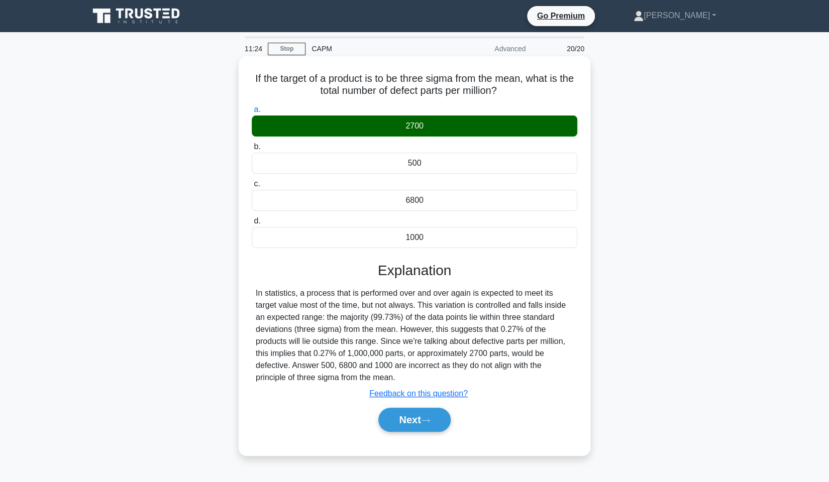
scroll to position [60, 0]
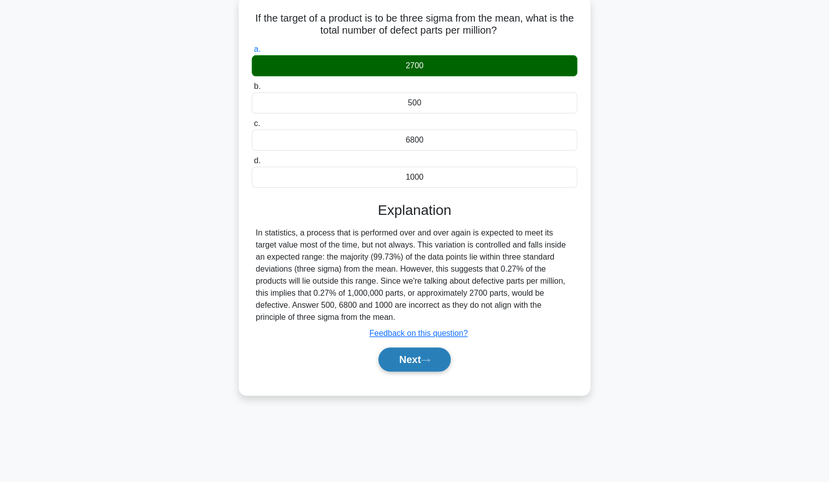
click at [438, 358] on button "Next" at bounding box center [414, 360] width 72 height 24
